Goal: Communication & Community: Answer question/provide support

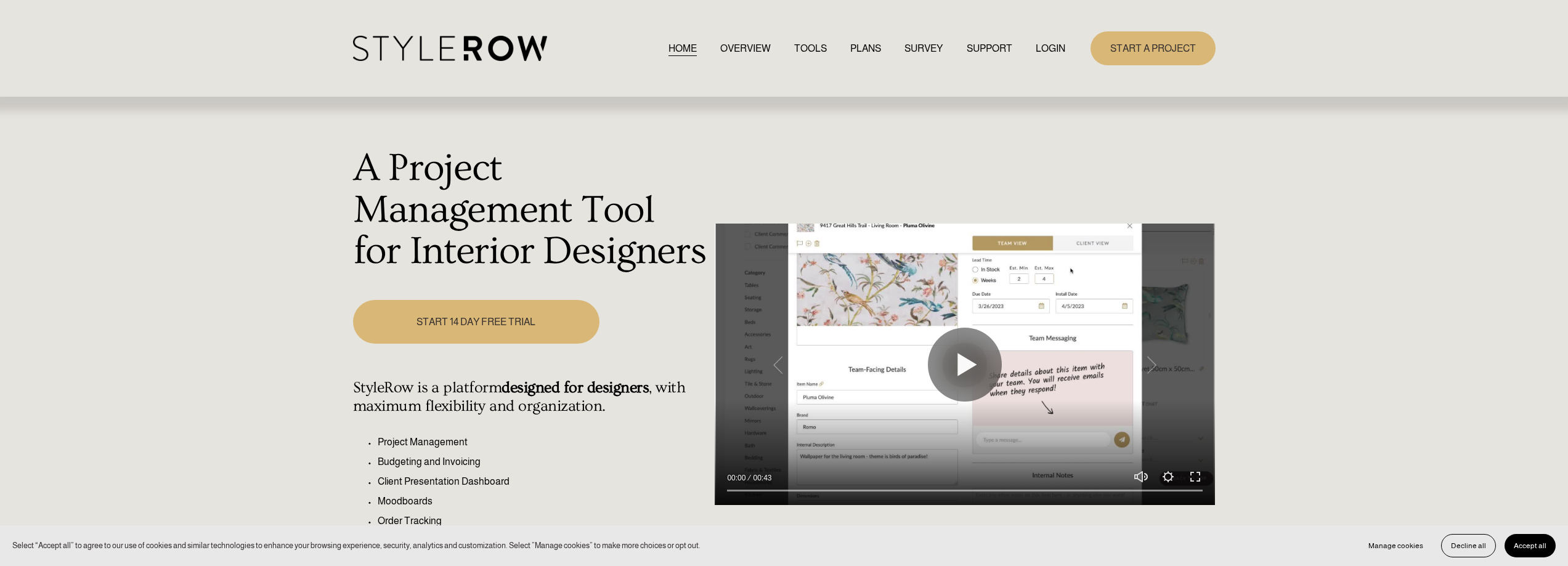
click at [1045, 49] on link "LOGIN" at bounding box center [1051, 48] width 30 height 17
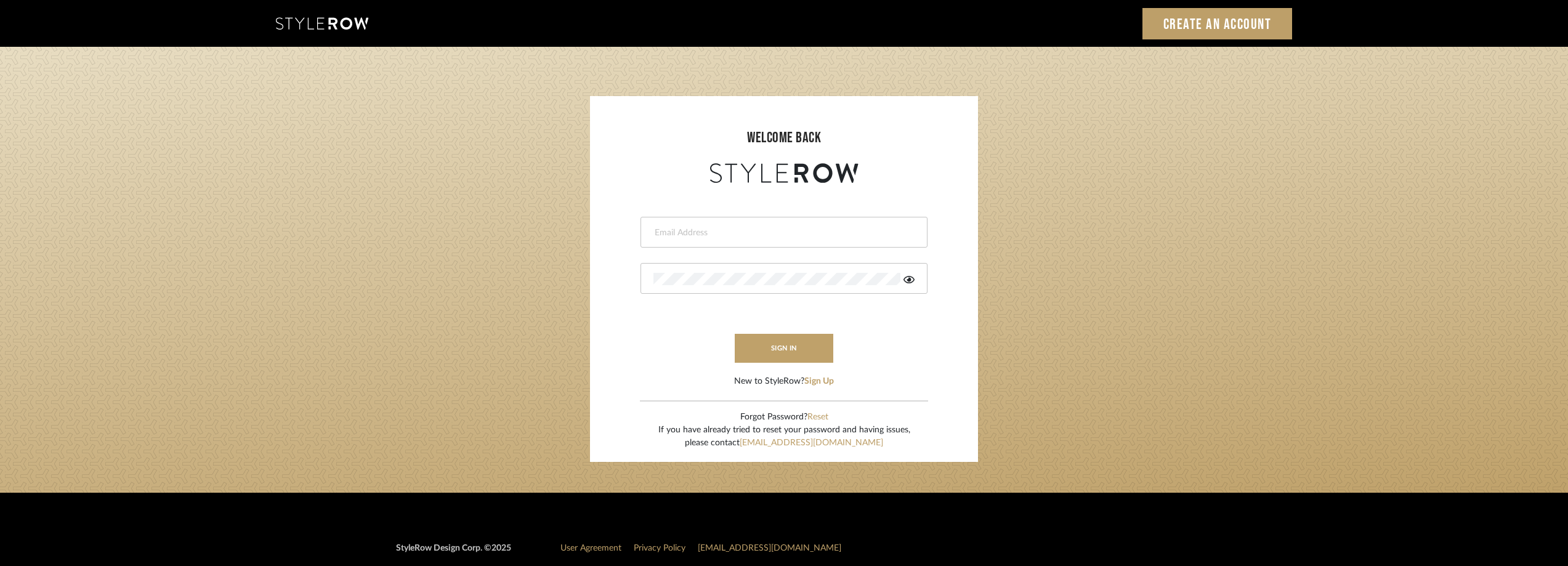
click at [682, 230] on input "email" at bounding box center [782, 233] width 258 height 12
type input "anela@studiodb.com"
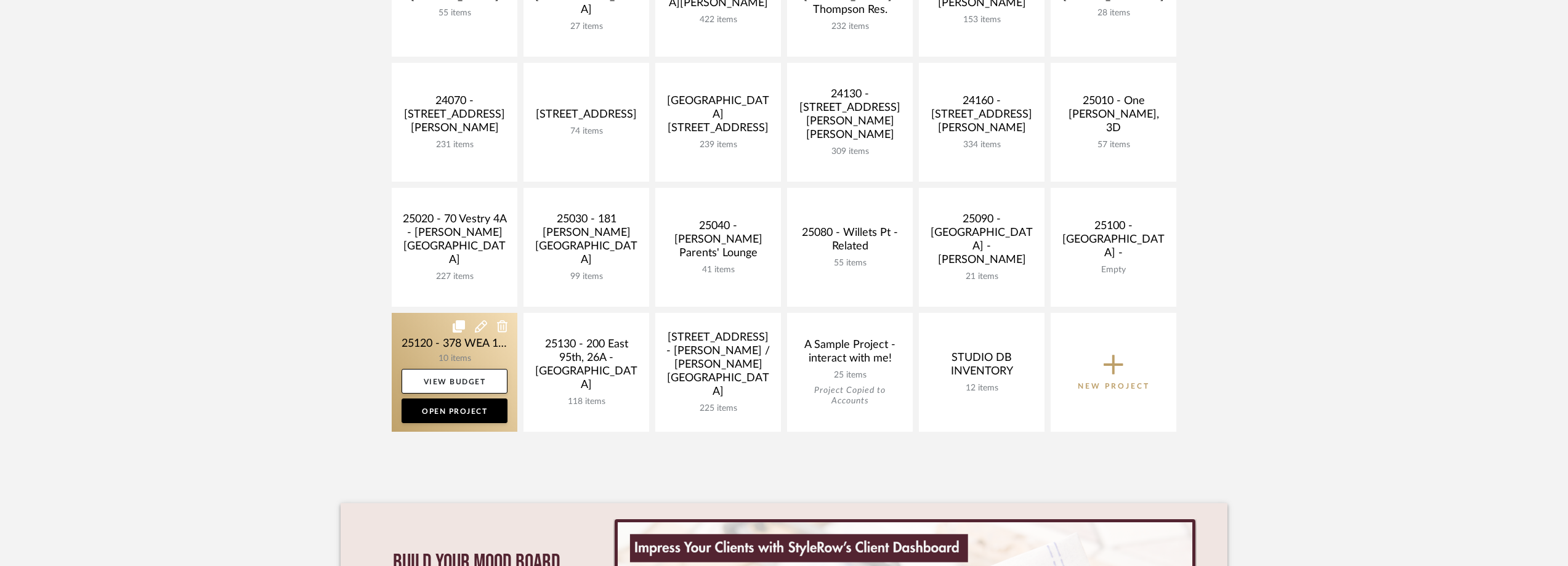
scroll to position [432, 0]
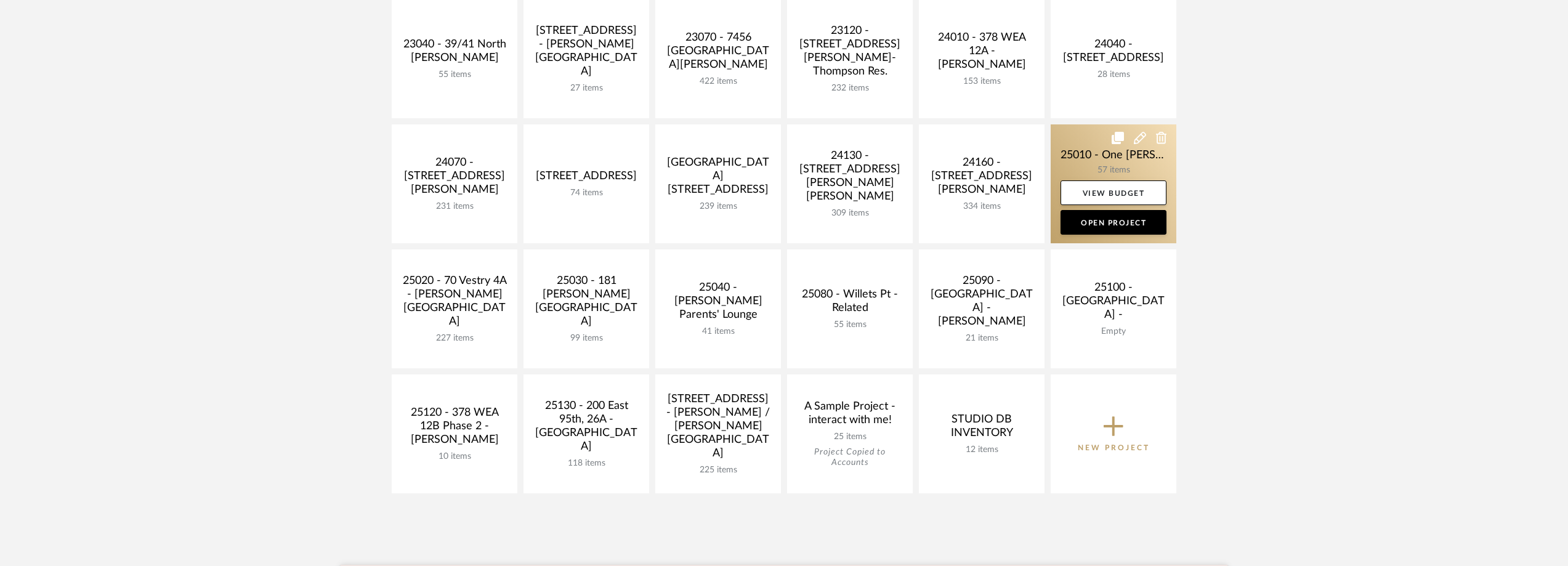
click at [1082, 165] on link at bounding box center [1113, 184] width 126 height 119
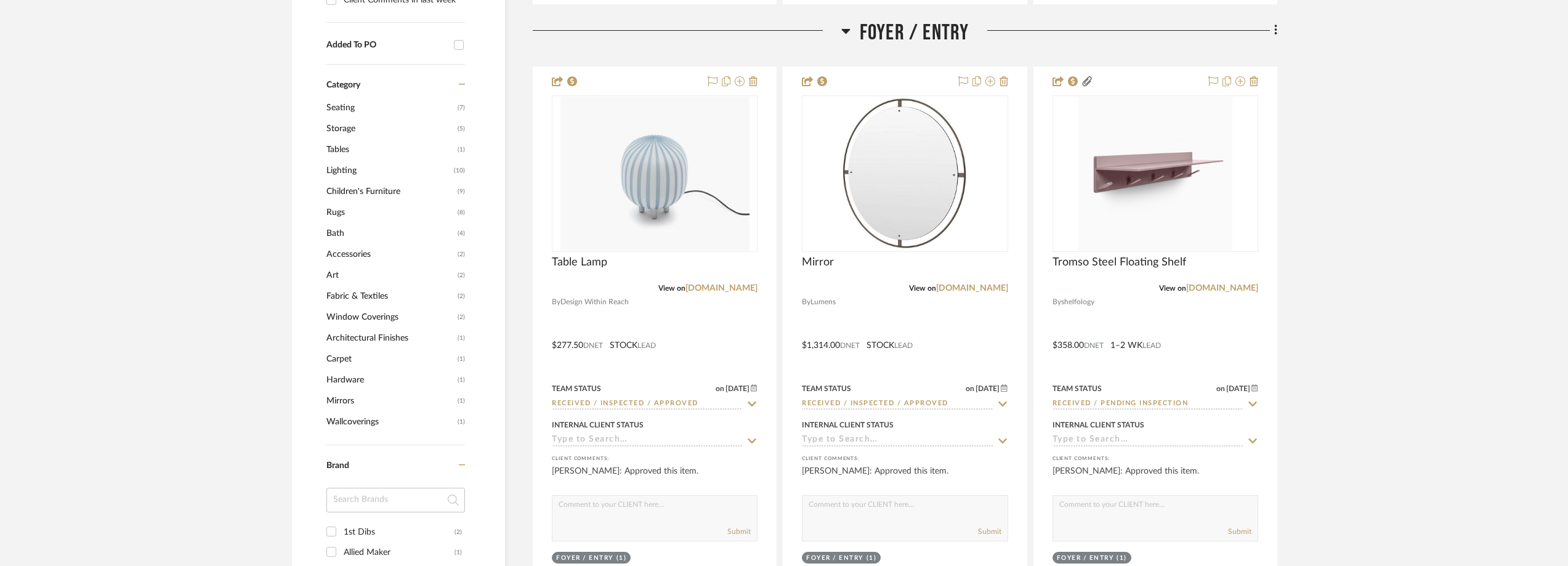
scroll to position [986, 0]
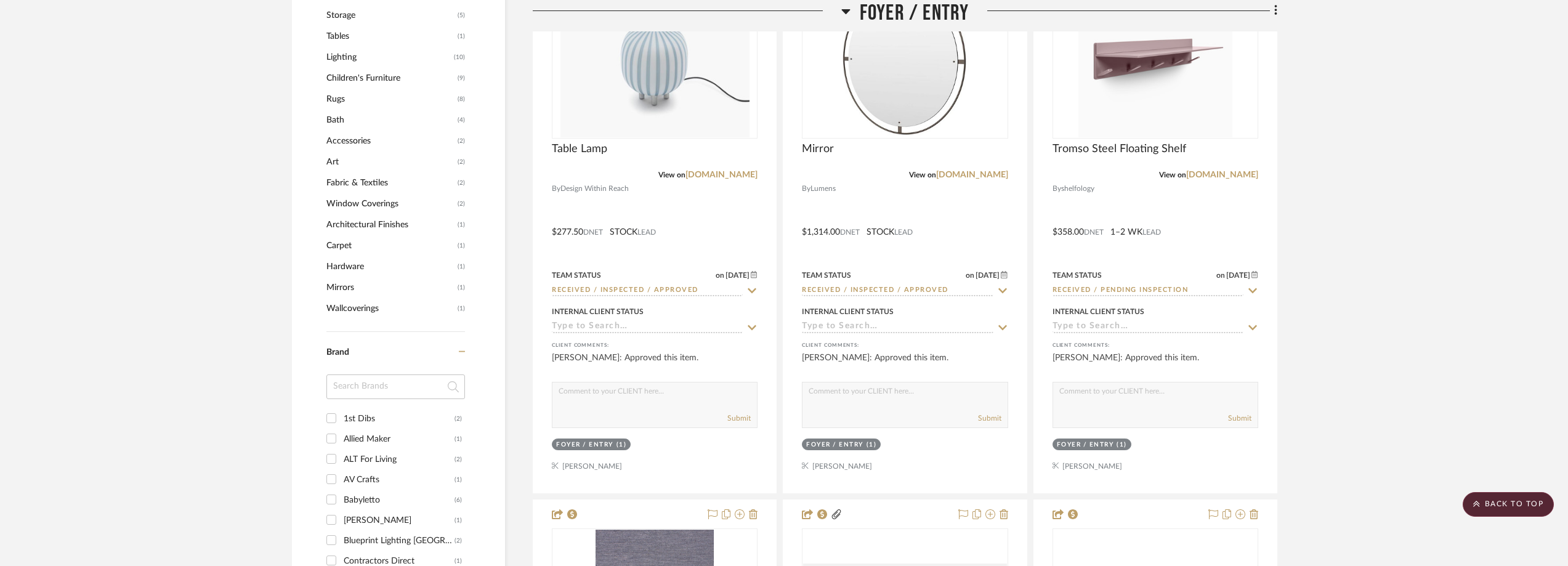
click at [385, 415] on div "1st Dibs" at bounding box center [399, 419] width 111 height 20
click at [341, 415] on input "1st Dibs (2)" at bounding box center [331, 418] width 20 height 20
checkbox input "true"
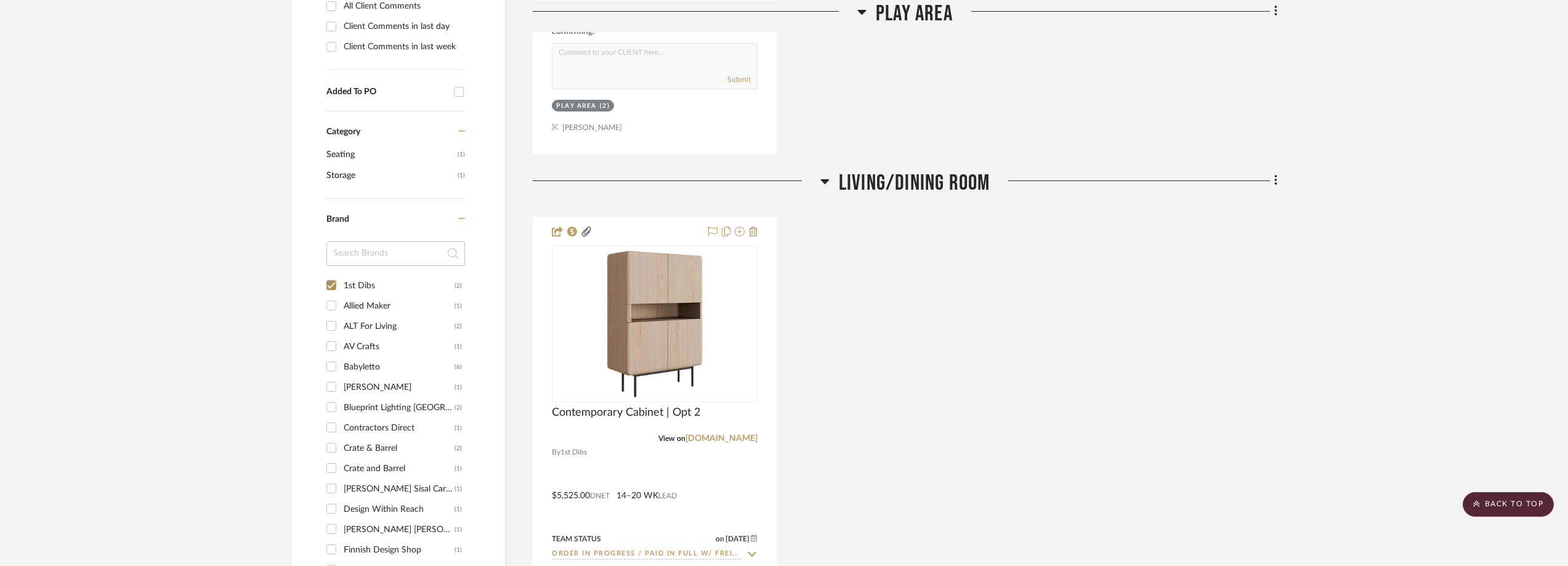
scroll to position [904, 0]
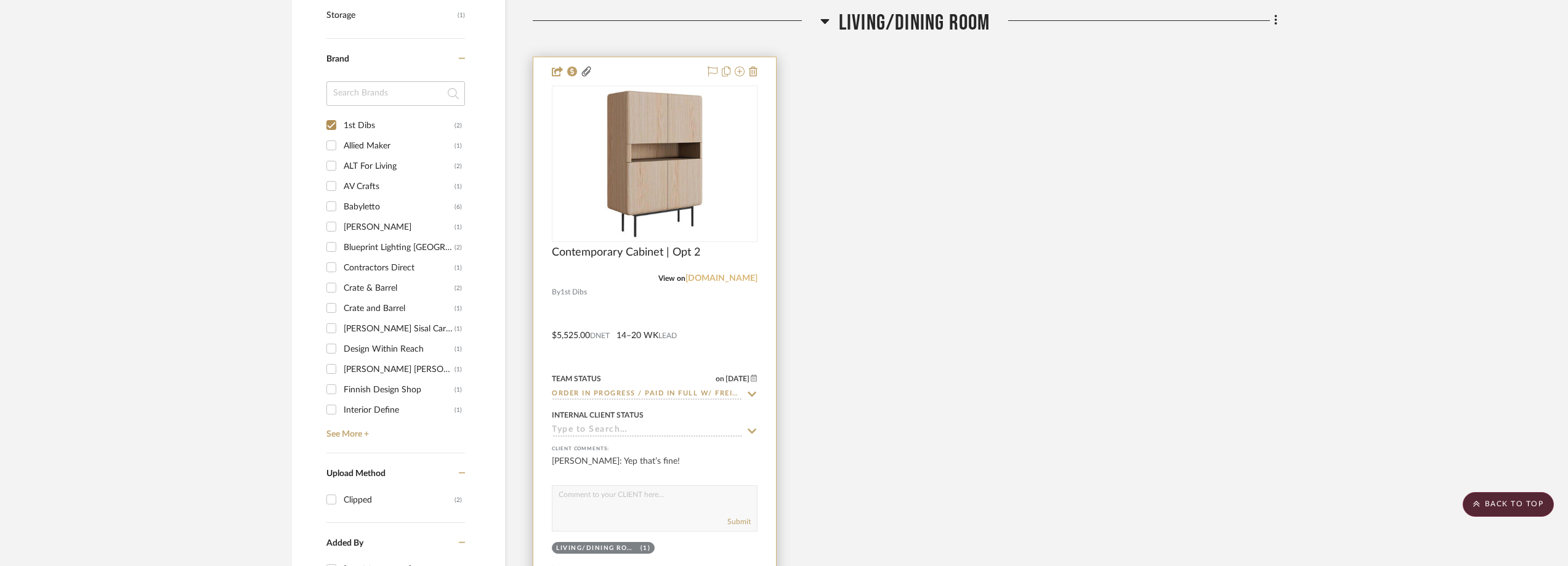
click at [720, 278] on link "1stdibs.com" at bounding box center [721, 278] width 72 height 9
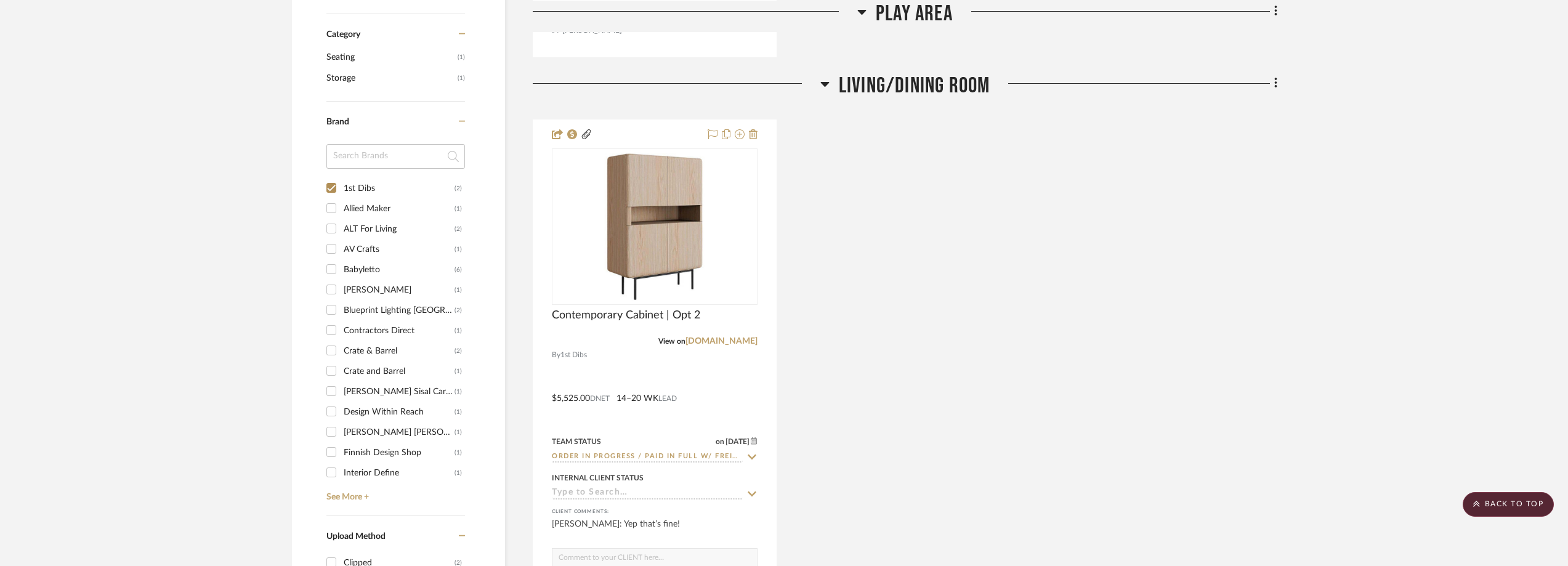
scroll to position [843, 0]
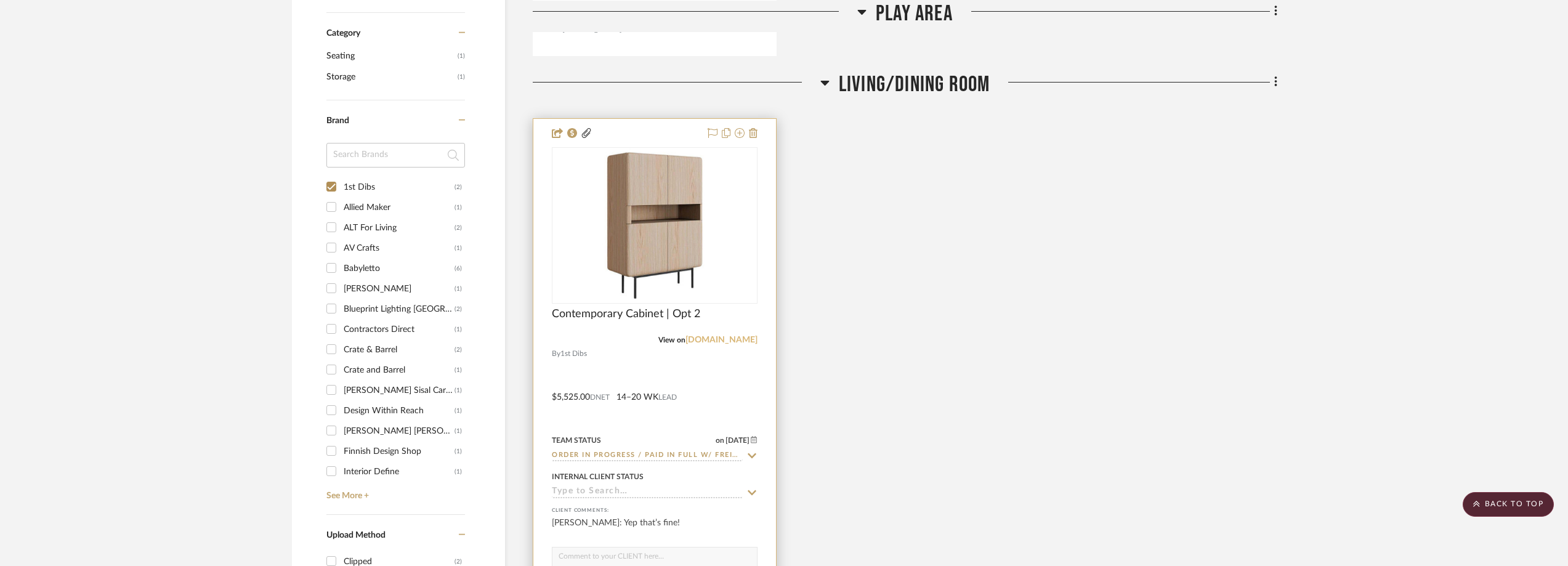
click at [740, 338] on link "1stdibs.com" at bounding box center [721, 340] width 72 height 9
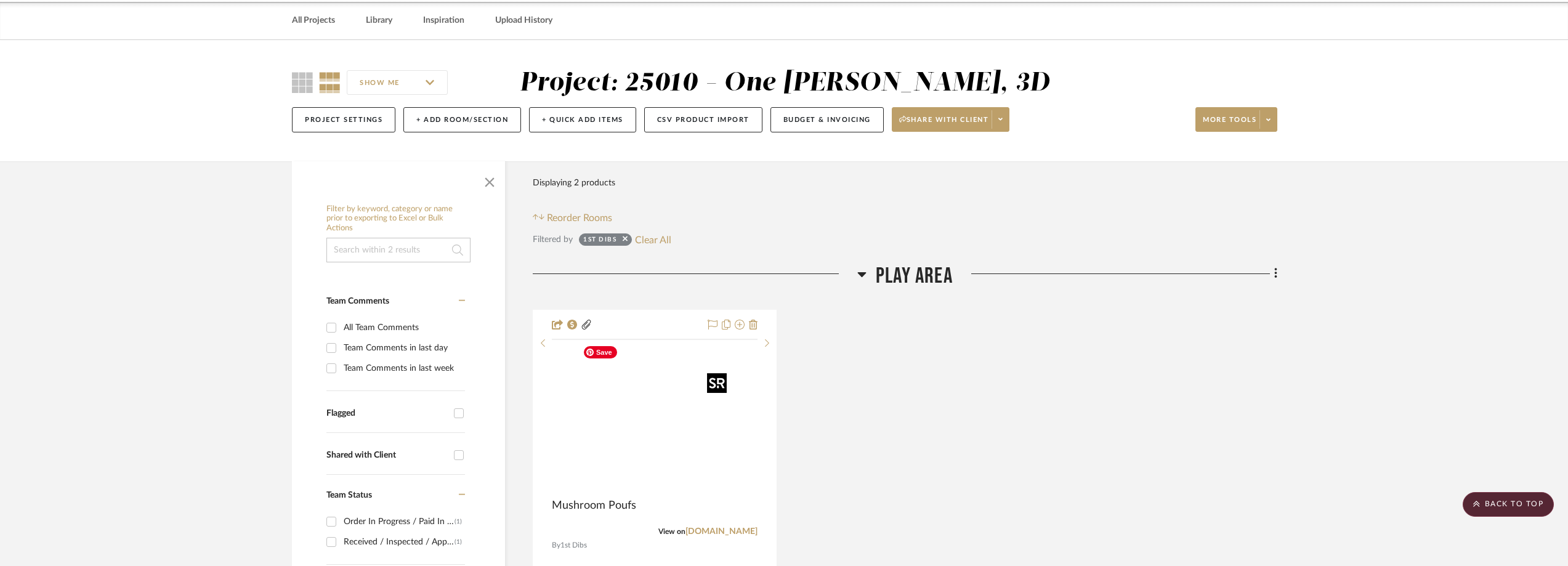
scroll to position [0, 0]
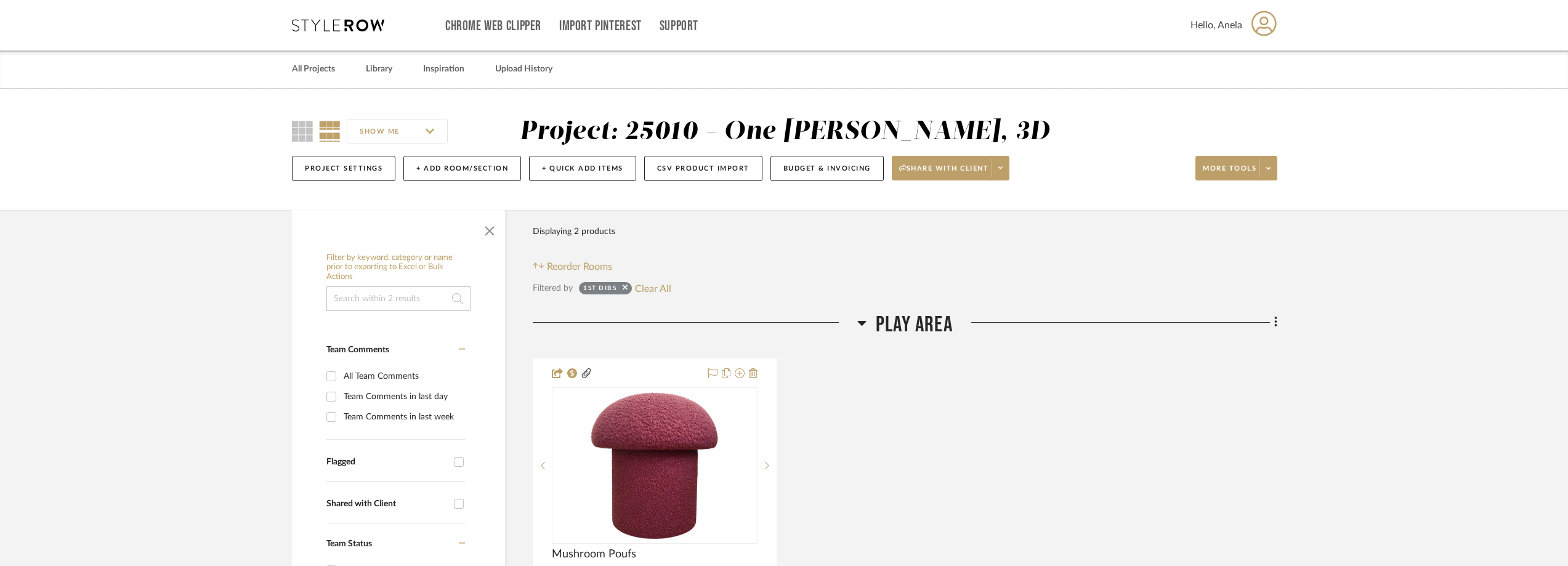
click at [356, 32] on div "Chrome Web Clipper Import Pinterest Support All Projects Library Inspiration Up…" at bounding box center [784, 25] width 985 height 51
click at [348, 26] on icon at bounding box center [337, 25] width 92 height 12
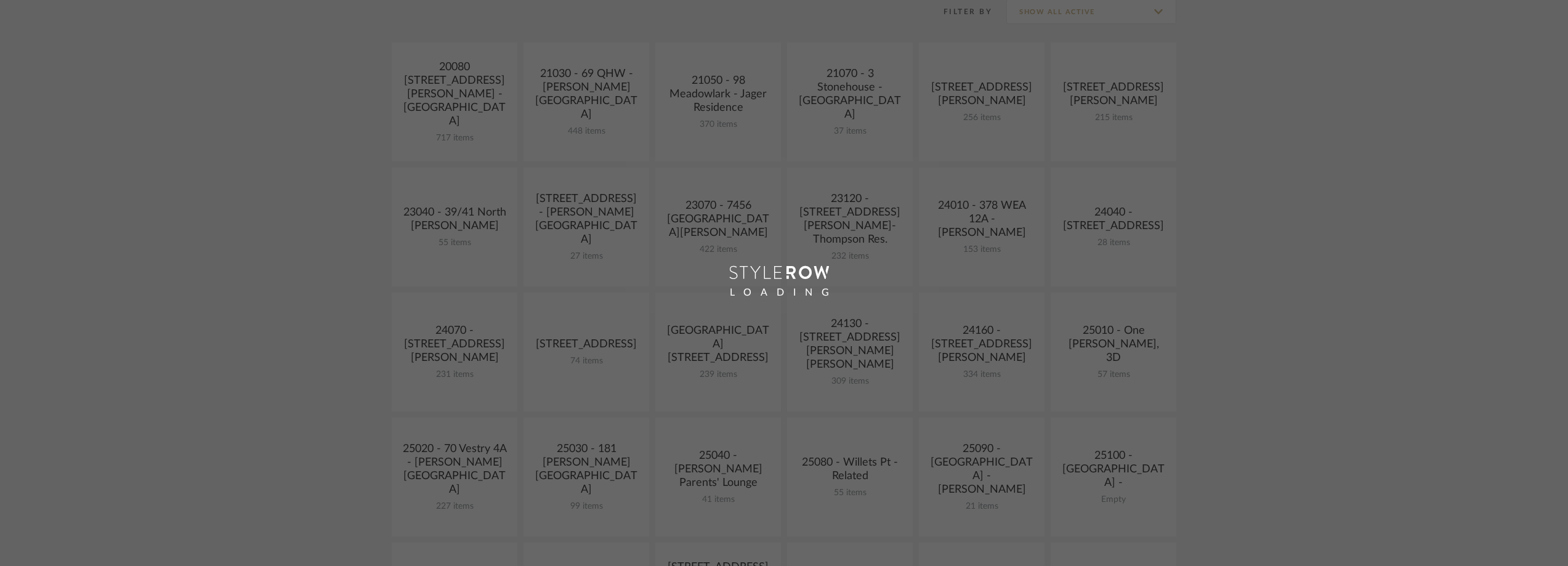
scroll to position [493, 0]
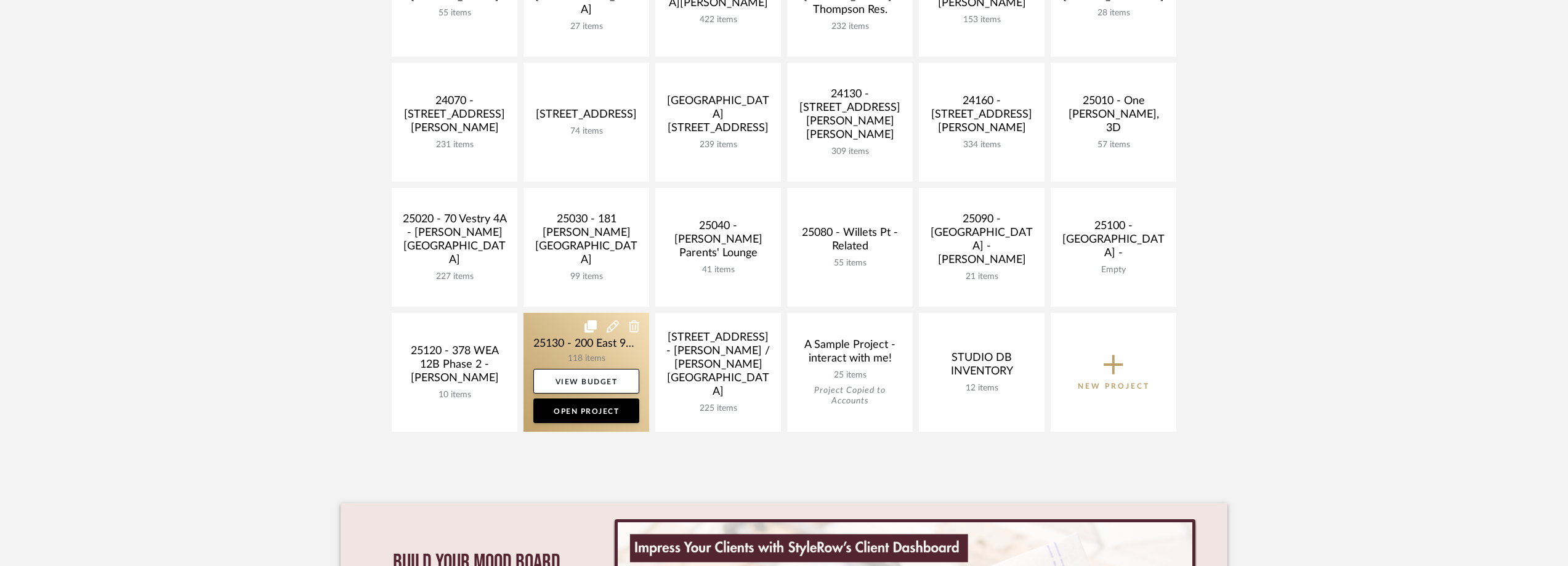
click at [565, 340] on link at bounding box center [586, 372] width 126 height 119
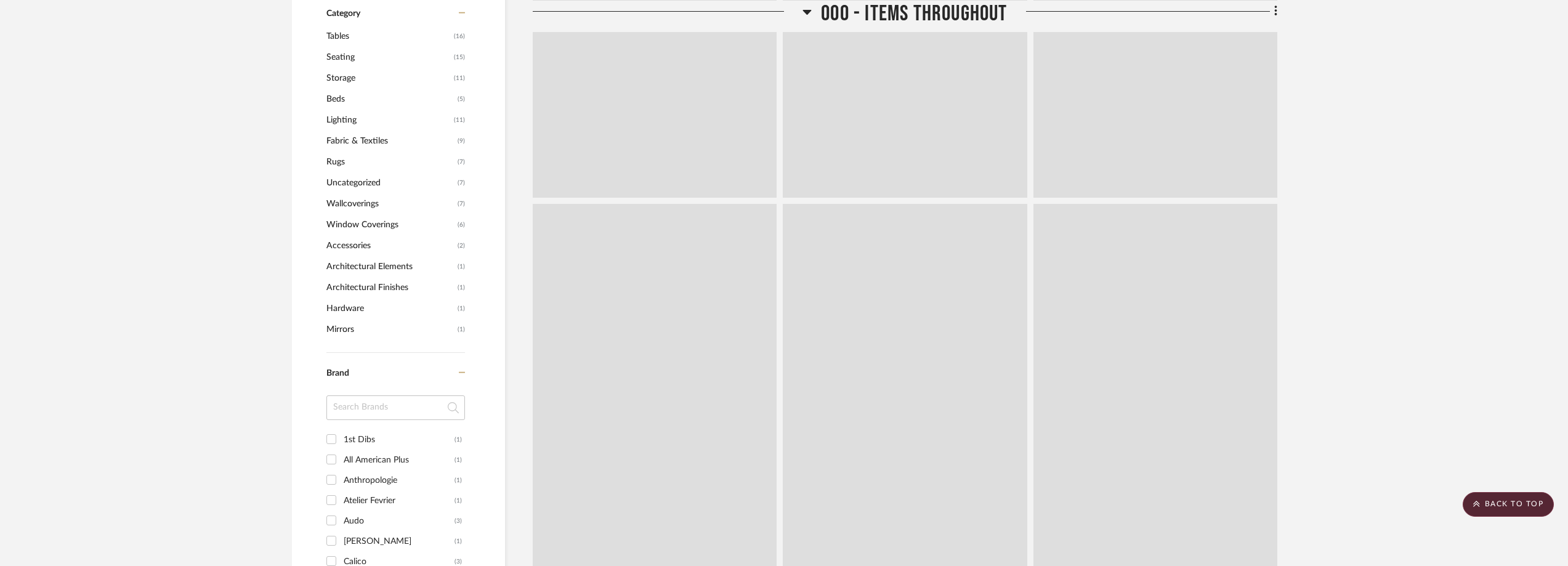
scroll to position [1184, 0]
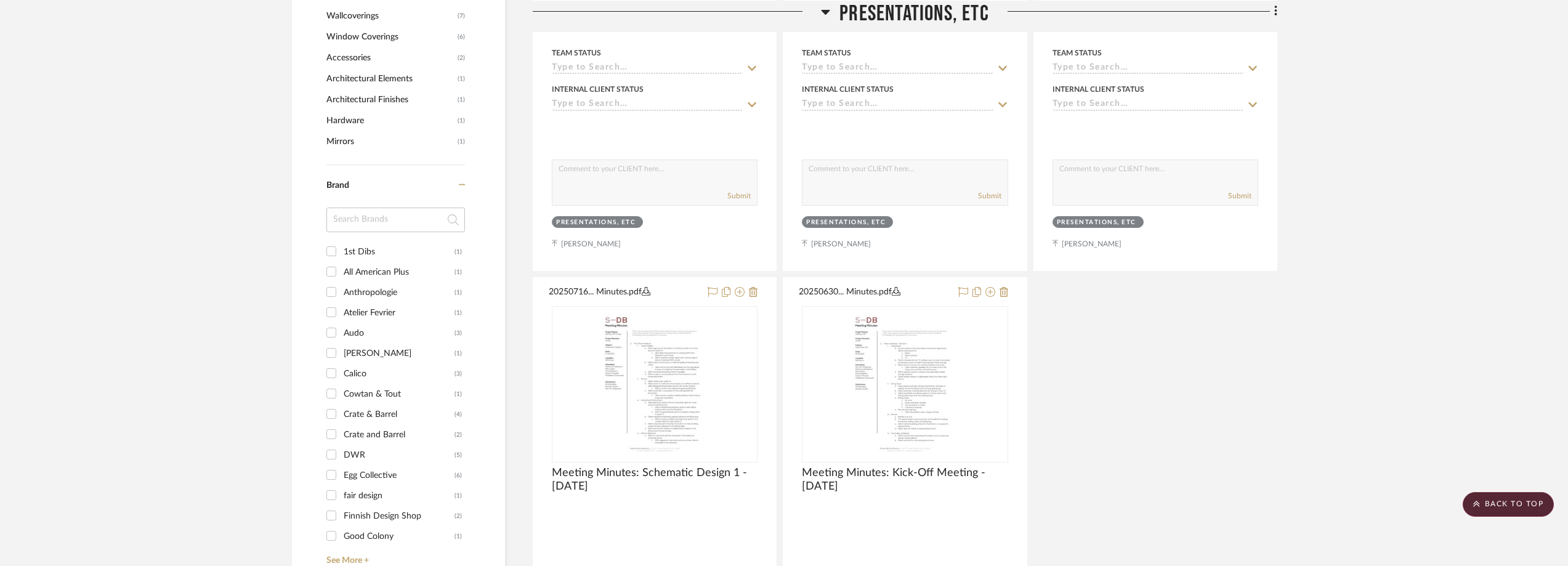
click at [346, 226] on input at bounding box center [396, 220] width 138 height 24
type input "stah"
click at [385, 243] on div "Stahl + Band" at bounding box center [399, 252] width 111 height 20
click at [341, 243] on input "Stahl + Band (1)" at bounding box center [331, 251] width 20 height 20
checkbox input "true"
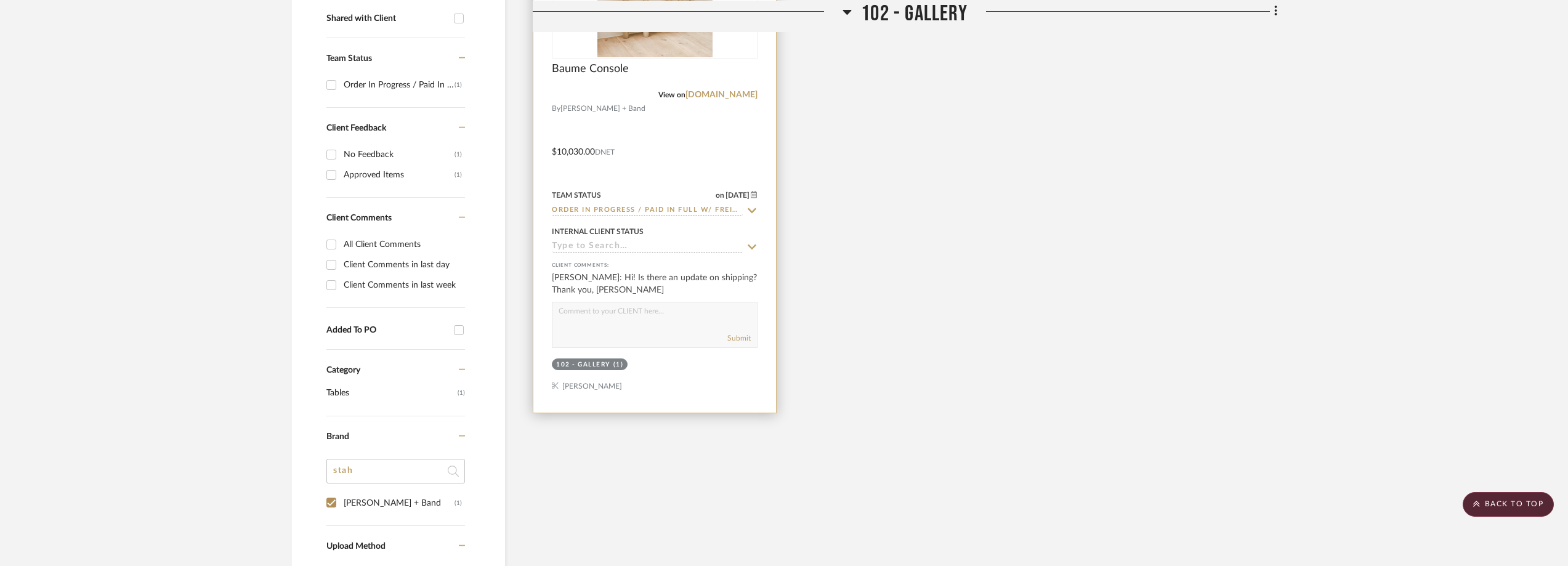
scroll to position [514, 0]
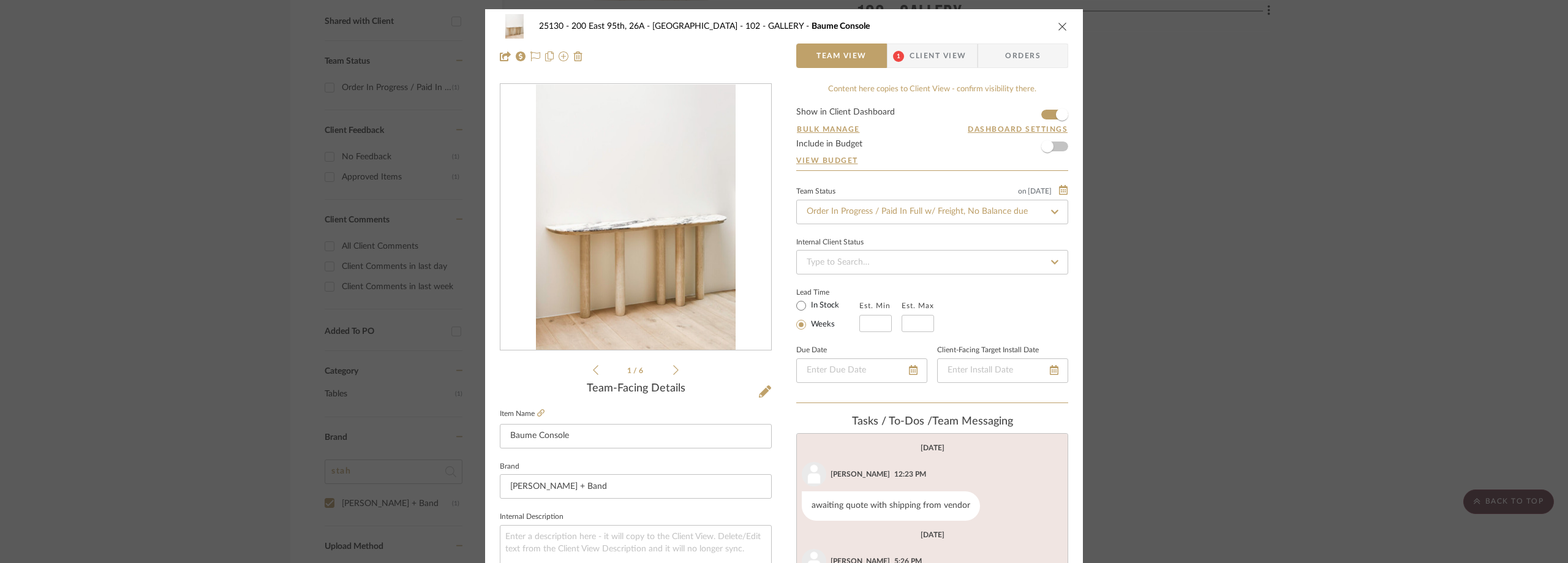
scroll to position [105, 0]
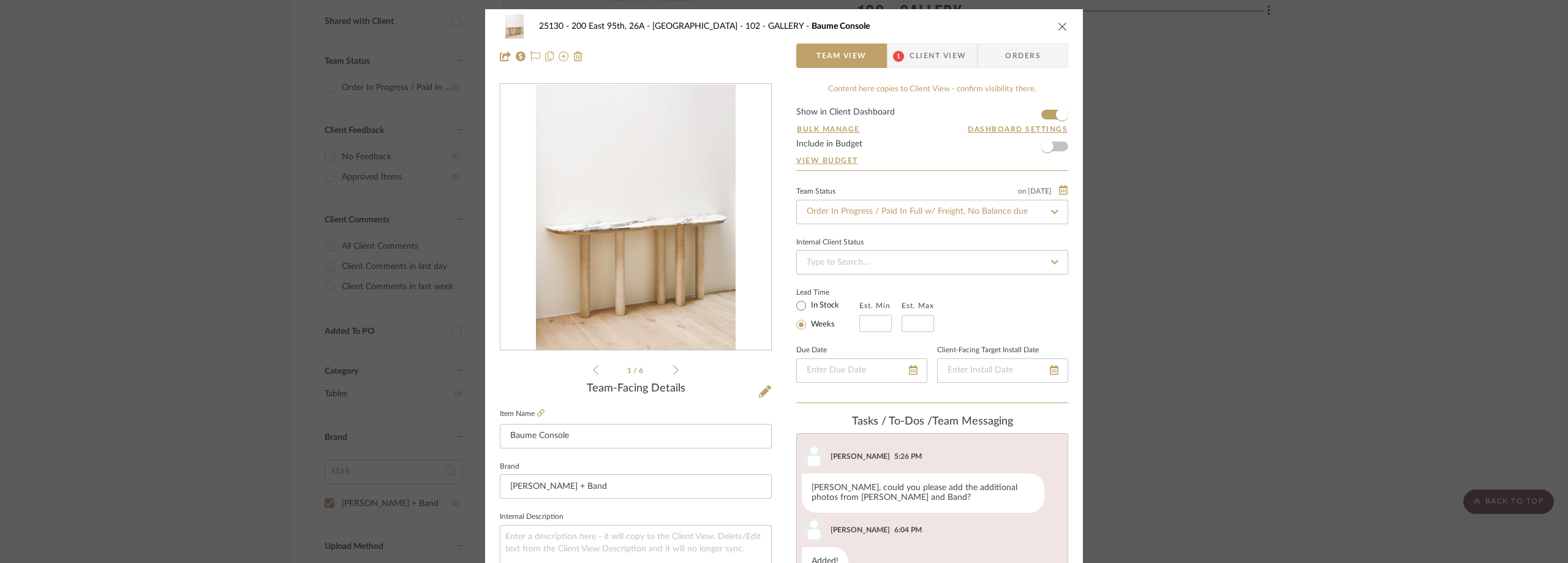
click at [899, 54] on span "1" at bounding box center [898, 56] width 11 height 11
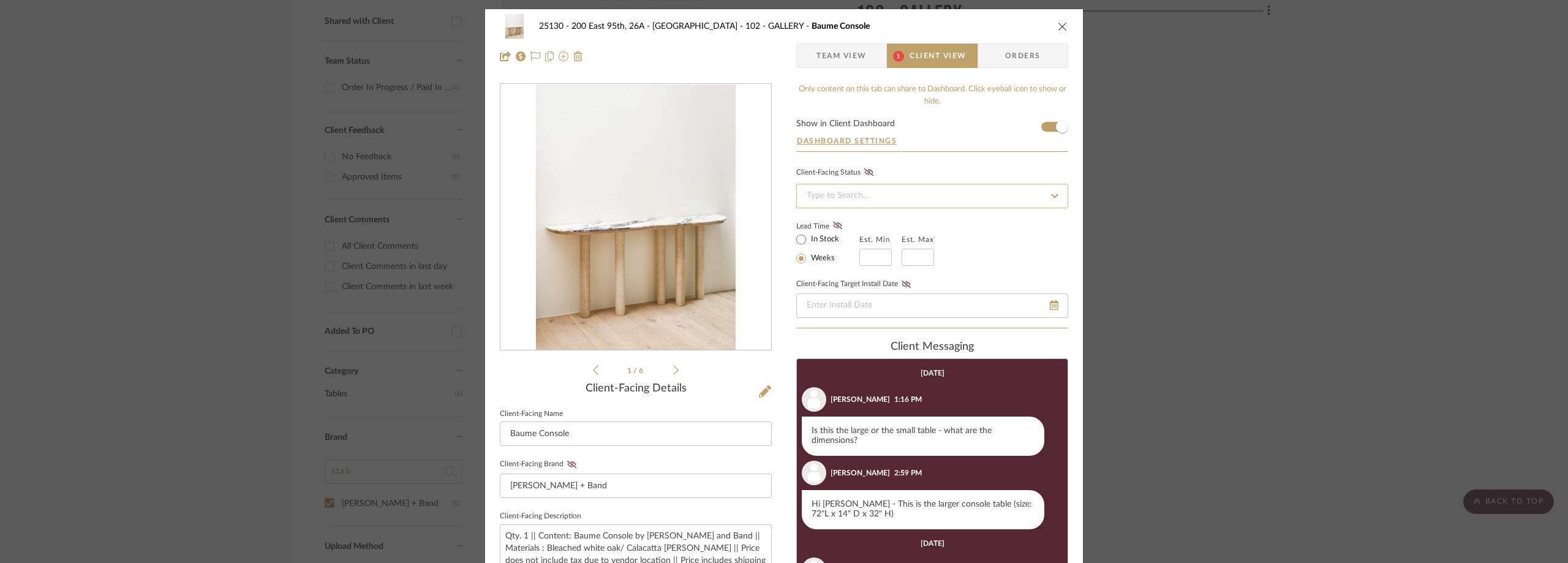
scroll to position [184, 0]
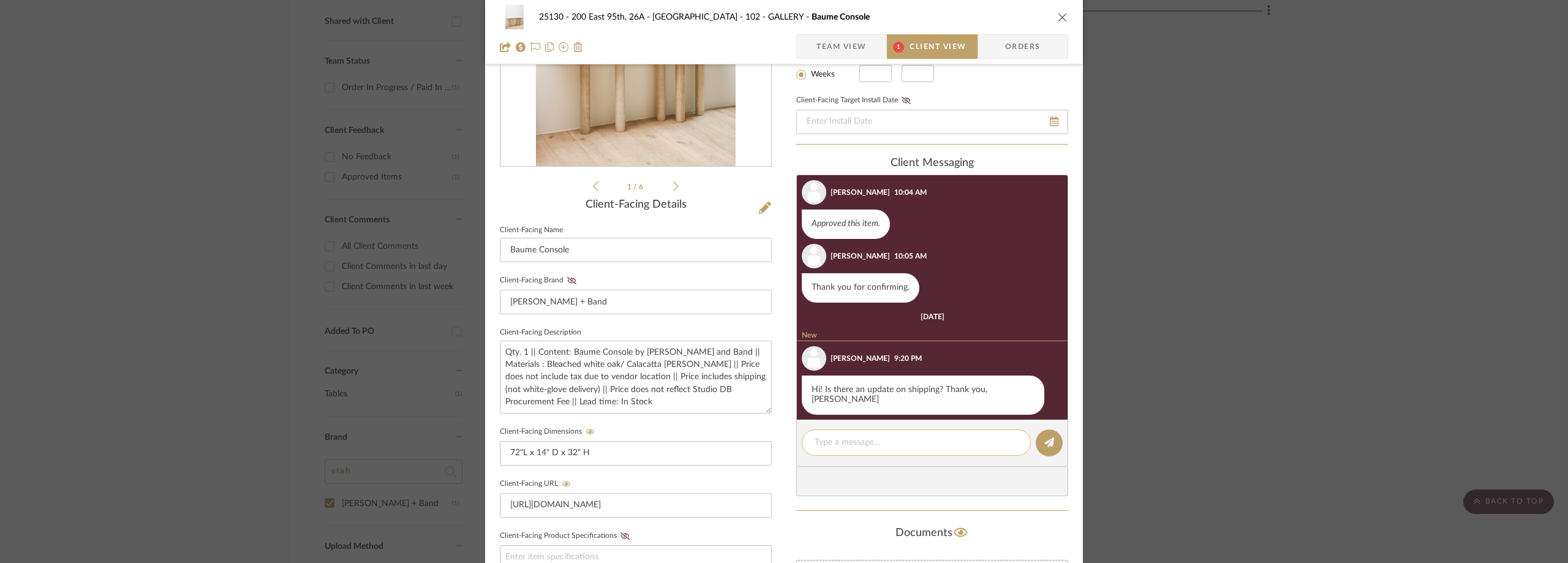
click at [849, 443] on textarea at bounding box center [916, 443] width 203 height 13
paste textarea "Hi Marianna, The vendor provided an update that the order left Los Angeles via …"
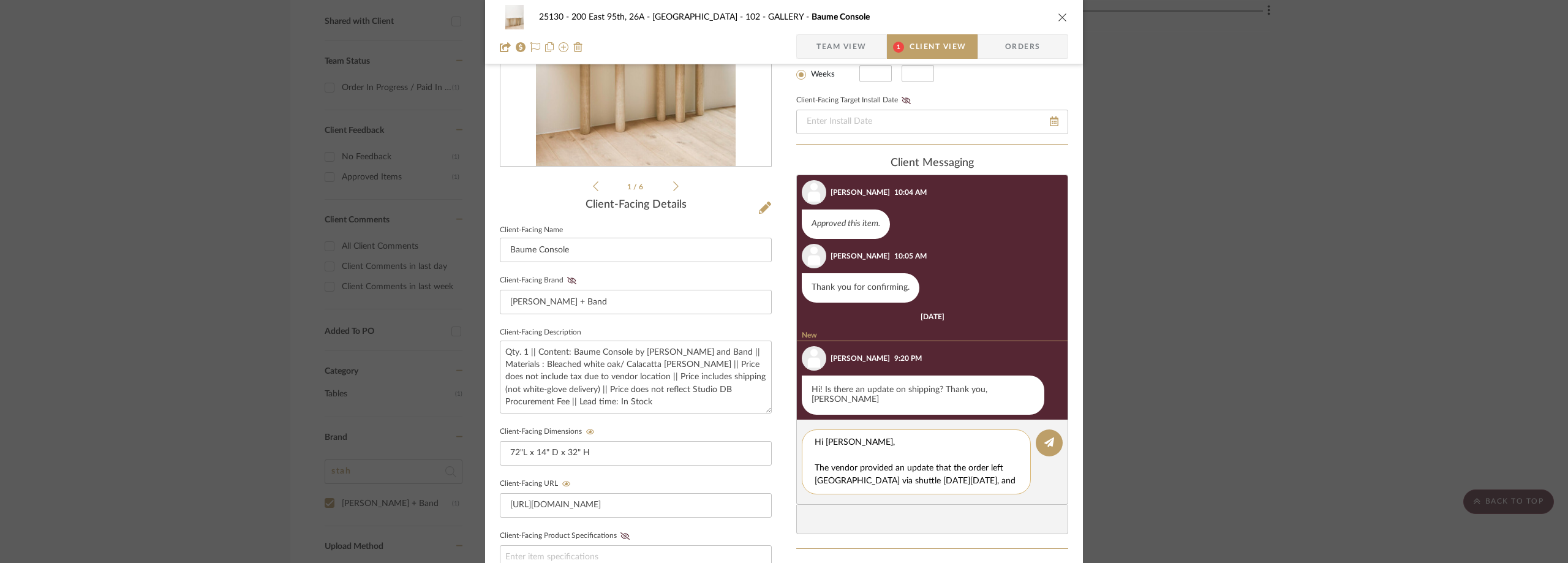
scroll to position [178, 0]
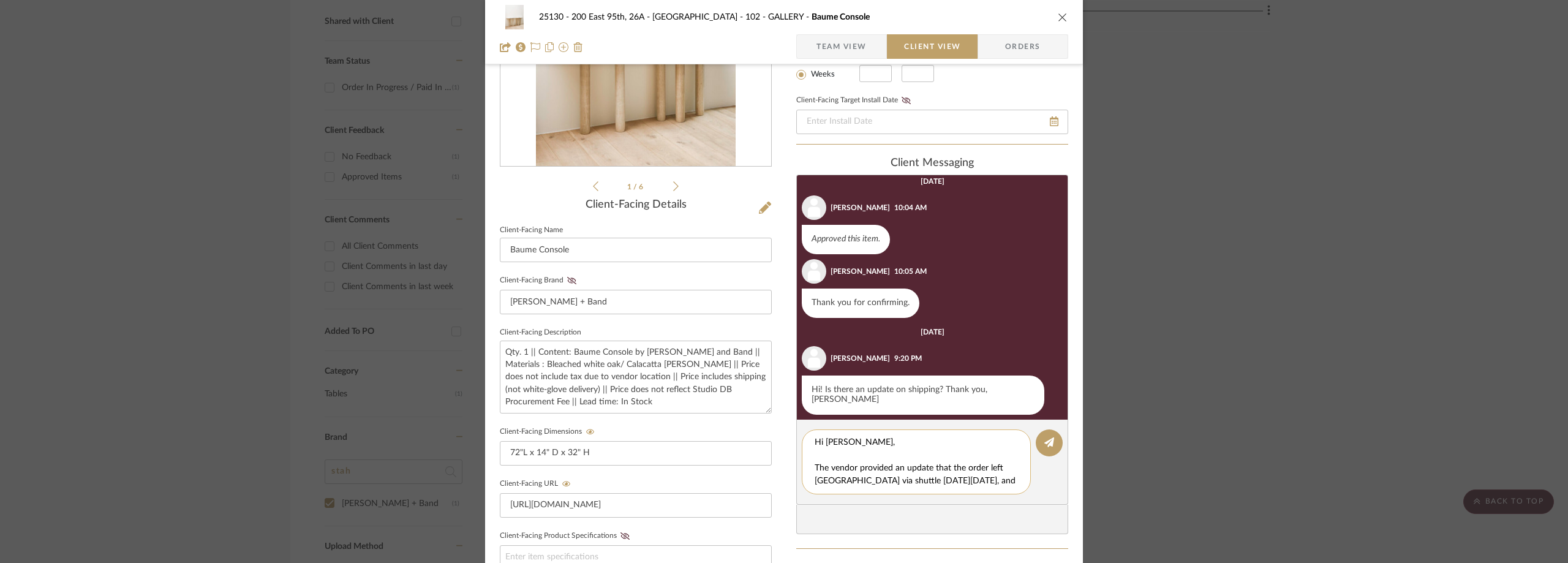
click at [905, 464] on textarea "Hi Marianna, The vendor provided an update that the order left Los Angeles via …" at bounding box center [921, 462] width 213 height 52
drag, startPoint x: 938, startPoint y: 459, endPoint x: 986, endPoint y: 470, distance: 49.2
click at [986, 470] on textarea "Hi Marianna, The vendor provided an update that the order left Los Angeles via …" at bounding box center [921, 462] width 213 height 52
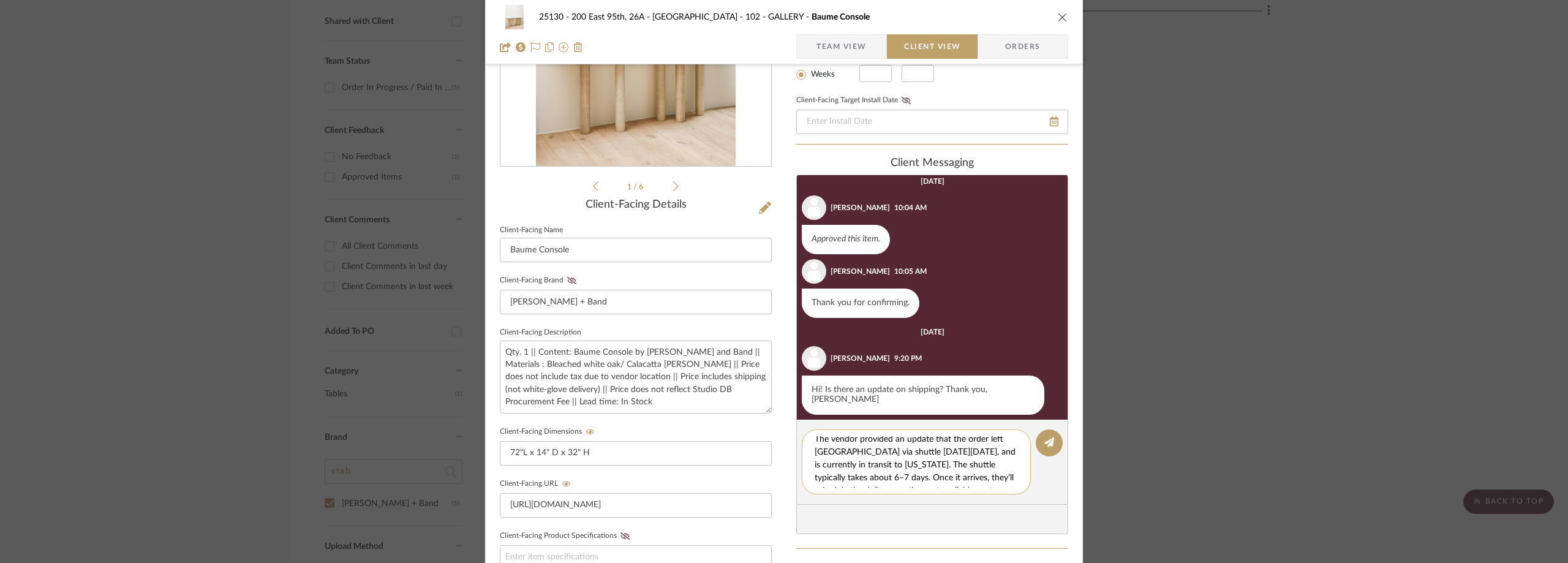
click at [976, 455] on textarea "Hi Marianna, The vendor provided an update that the order left Los Angeles via …" at bounding box center [921, 462] width 213 height 52
click at [995, 482] on textarea "Hi Marianna, The vendor provided an update that the order left Los Angeles via …" at bounding box center [921, 462] width 213 height 52
type textarea "Hi Marianna, The vendor provided an update that the order left Los Angeles via …"
click at [1047, 443] on icon at bounding box center [1049, 442] width 10 height 10
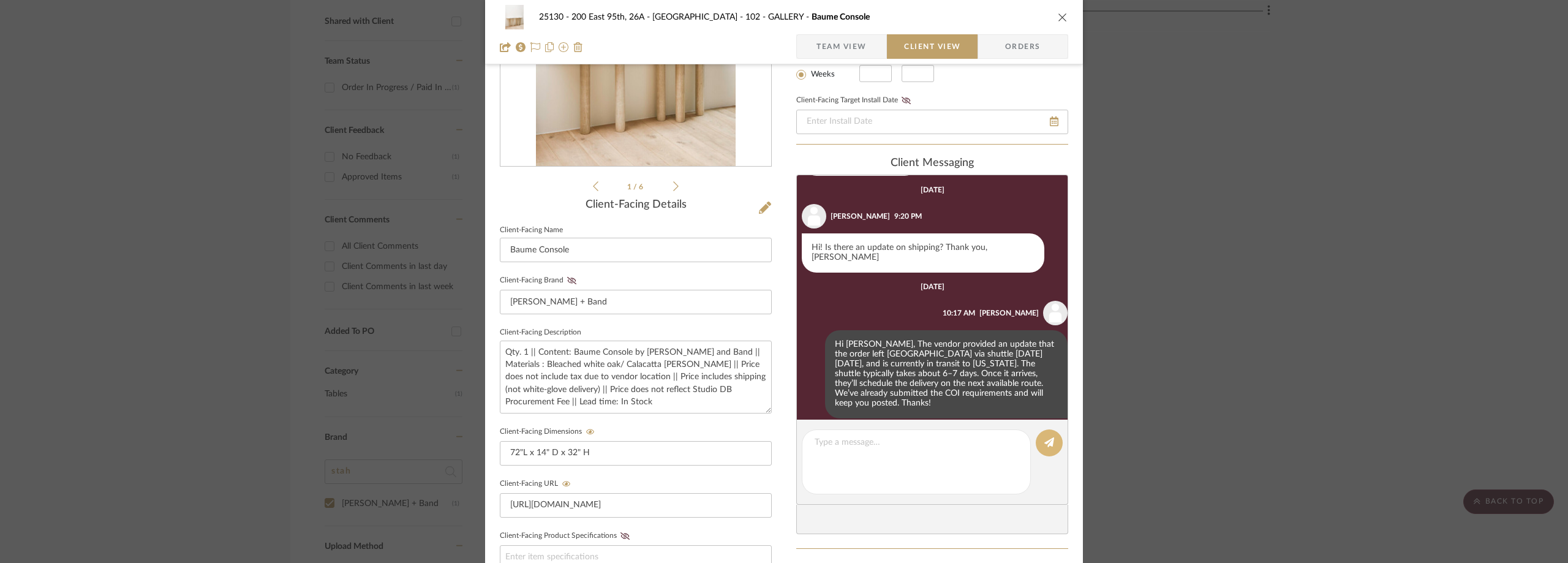
scroll to position [324, 0]
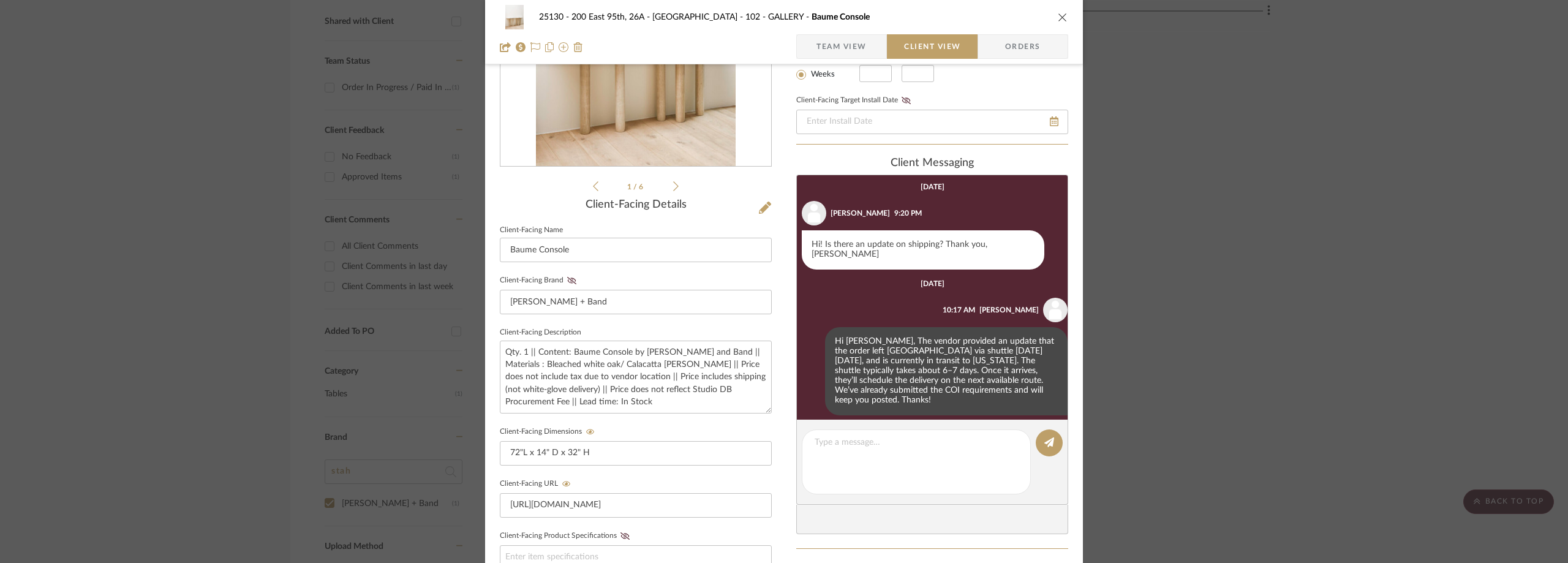
click at [33, 216] on div "25130 - 200 East 95th, 26A - Kosheleva 102 - GALLERY Baume Console Team View Cl…" at bounding box center [784, 282] width 1568 height 563
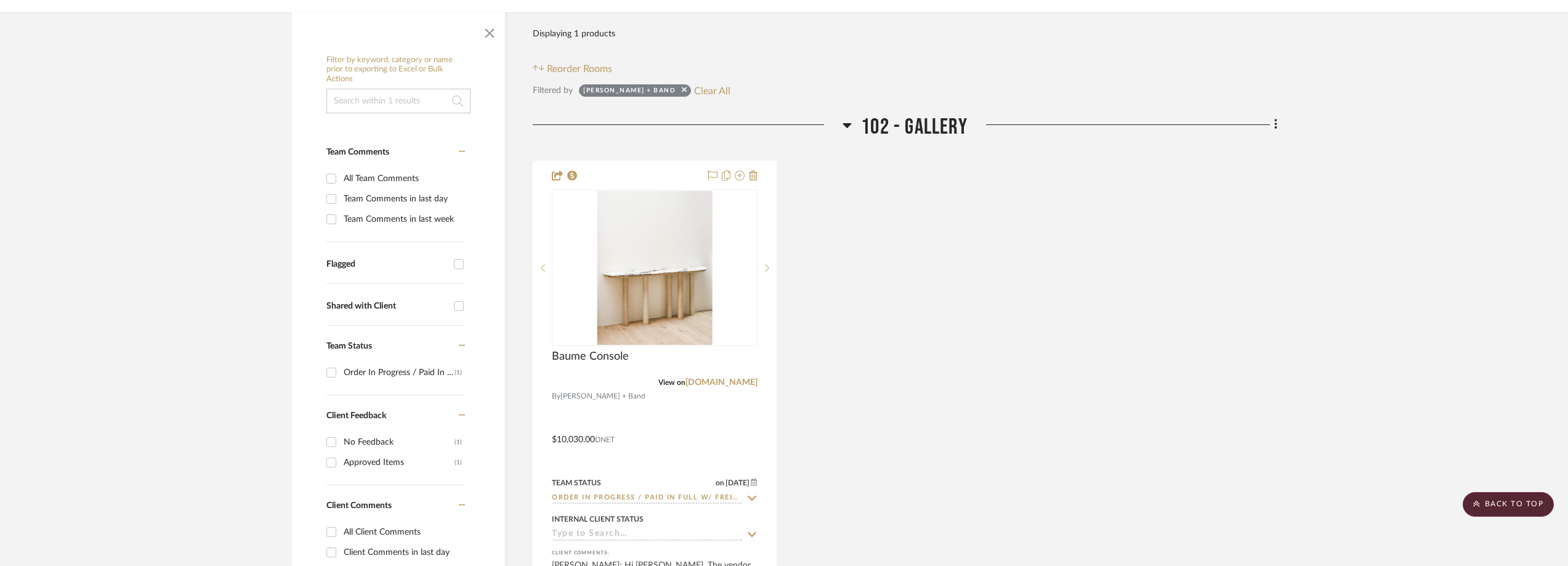
scroll to position [82, 0]
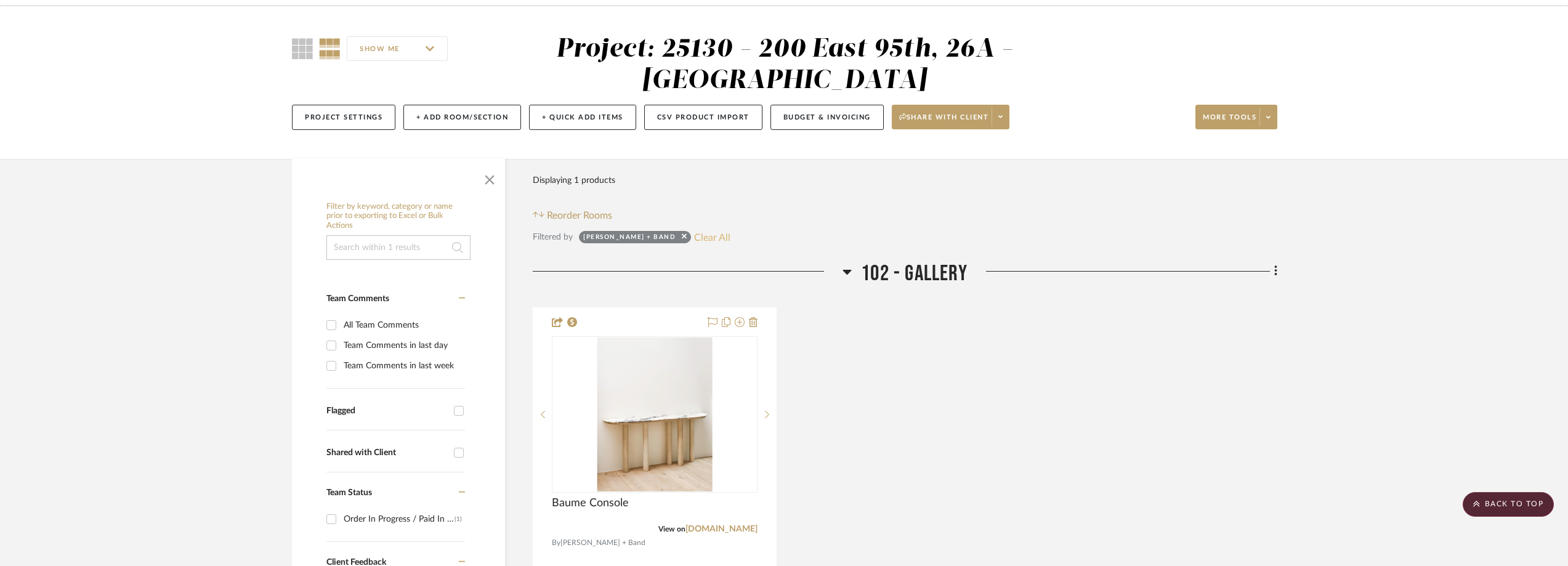
click at [694, 232] on button "Clear All" at bounding box center [712, 237] width 36 height 16
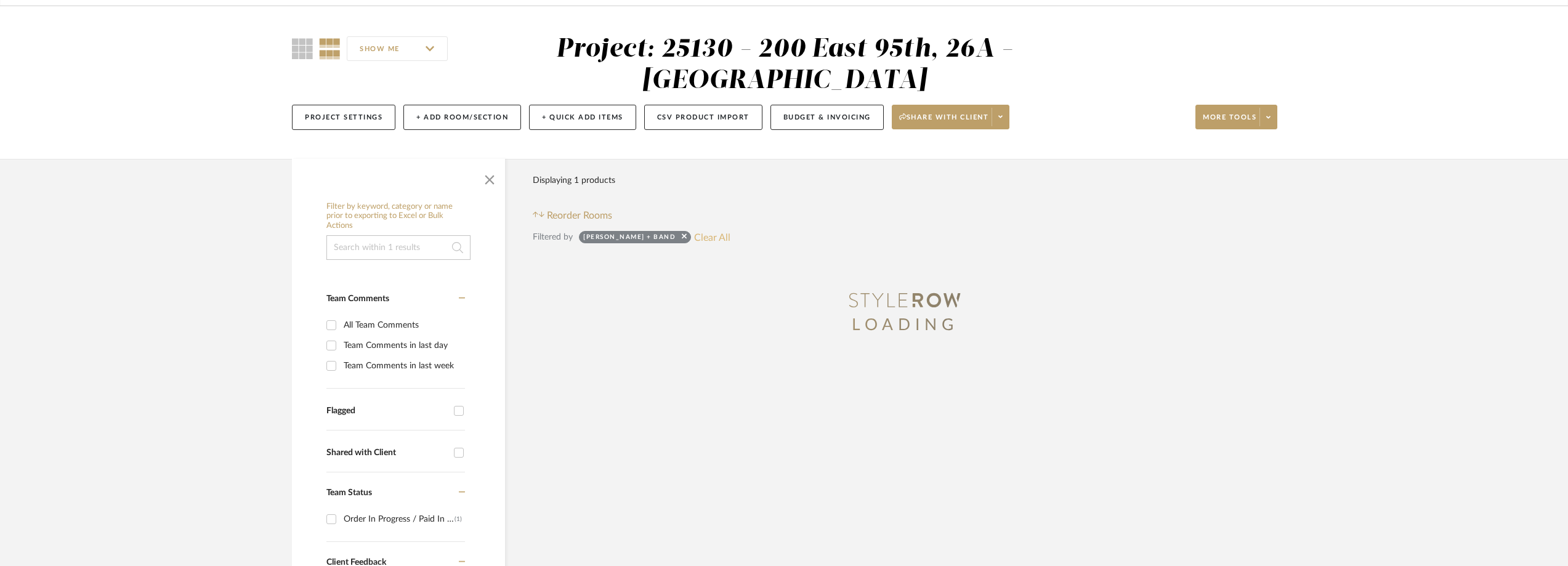
checkbox input "false"
